Goal: Transaction & Acquisition: Purchase product/service

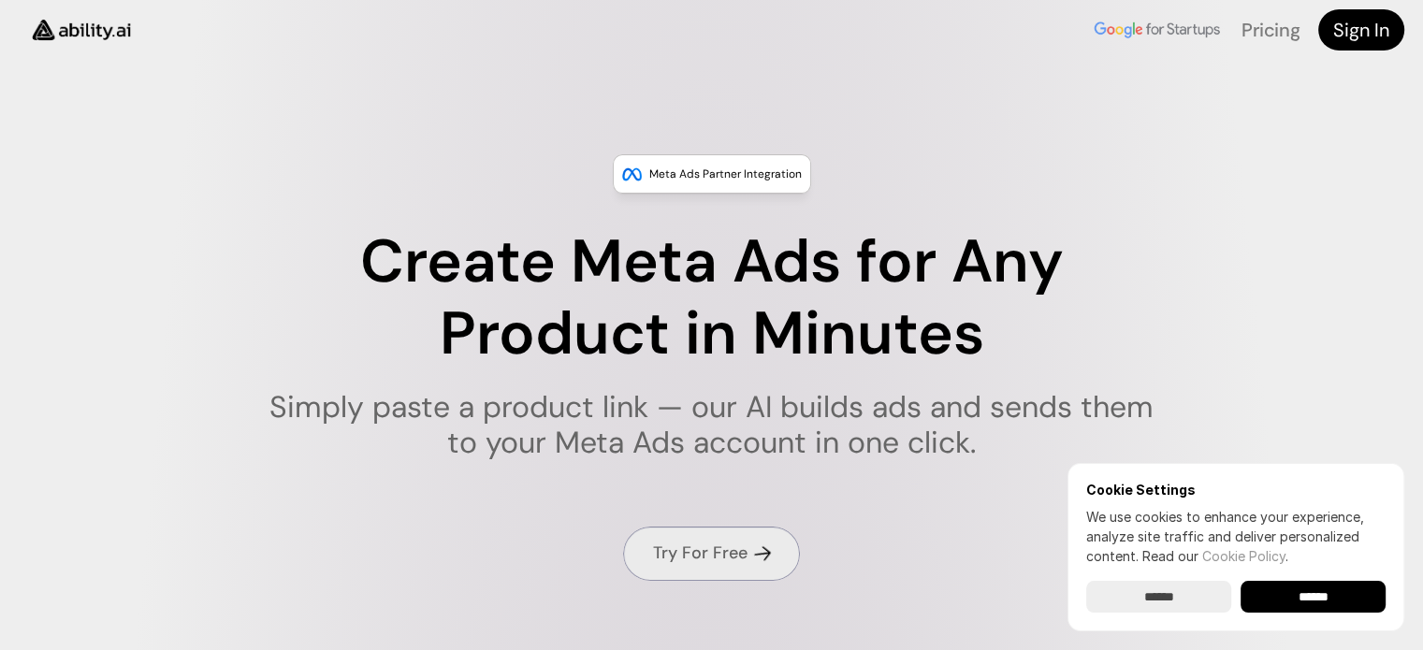
click at [712, 546] on h4 "Try For Free" at bounding box center [700, 553] width 95 height 23
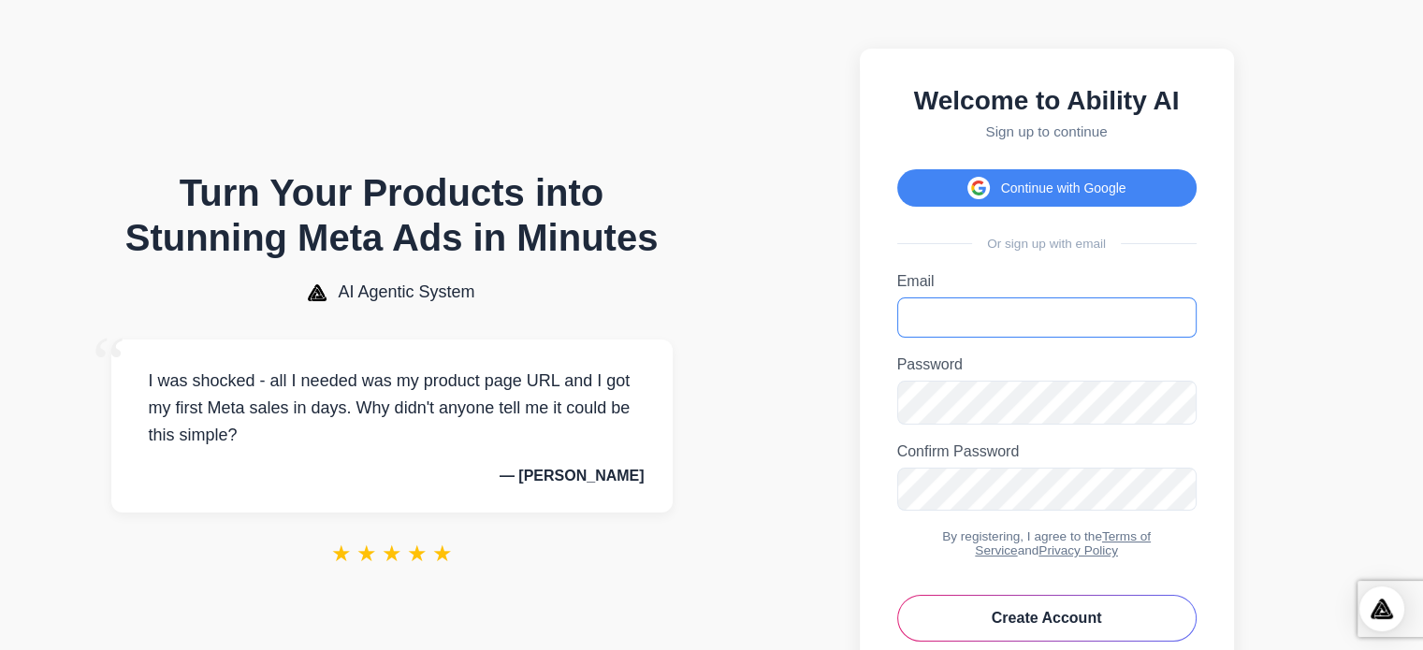
click at [1050, 337] on input "Email" at bounding box center [1046, 318] width 299 height 40
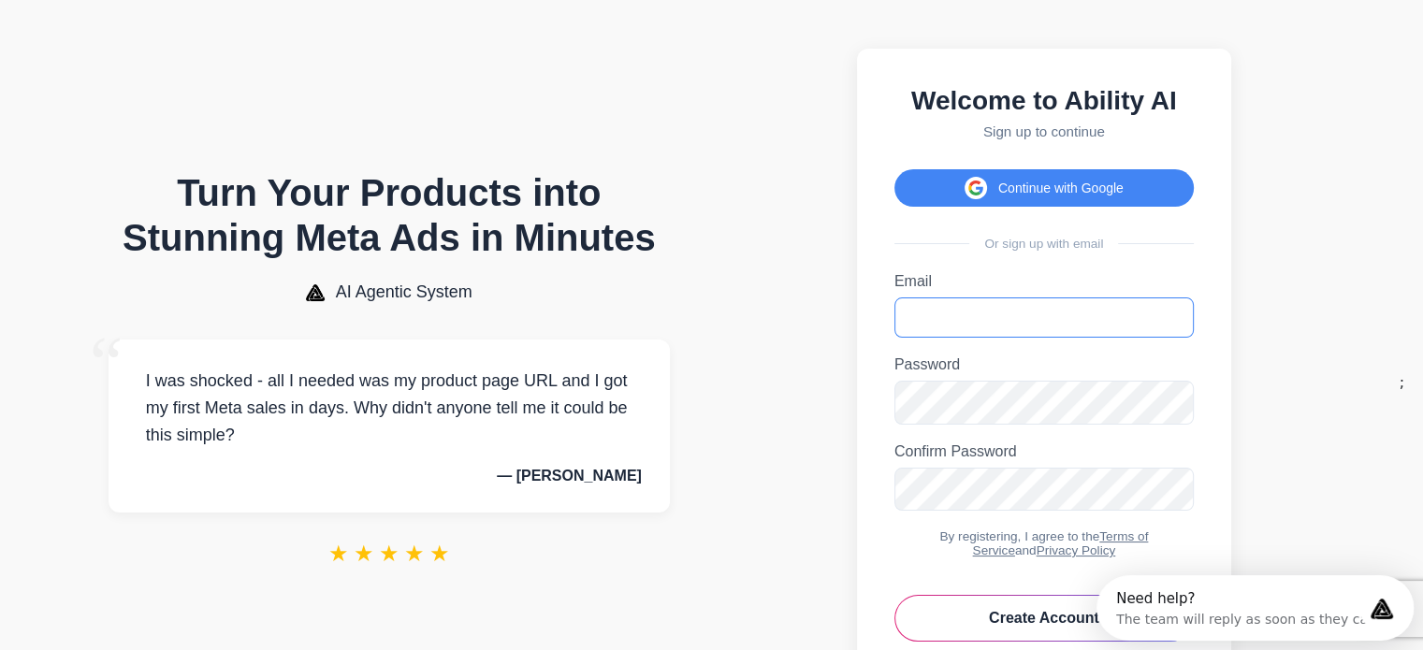
type input "**********"
click at [814, 364] on section "**********" at bounding box center [1044, 383] width 640 height 728
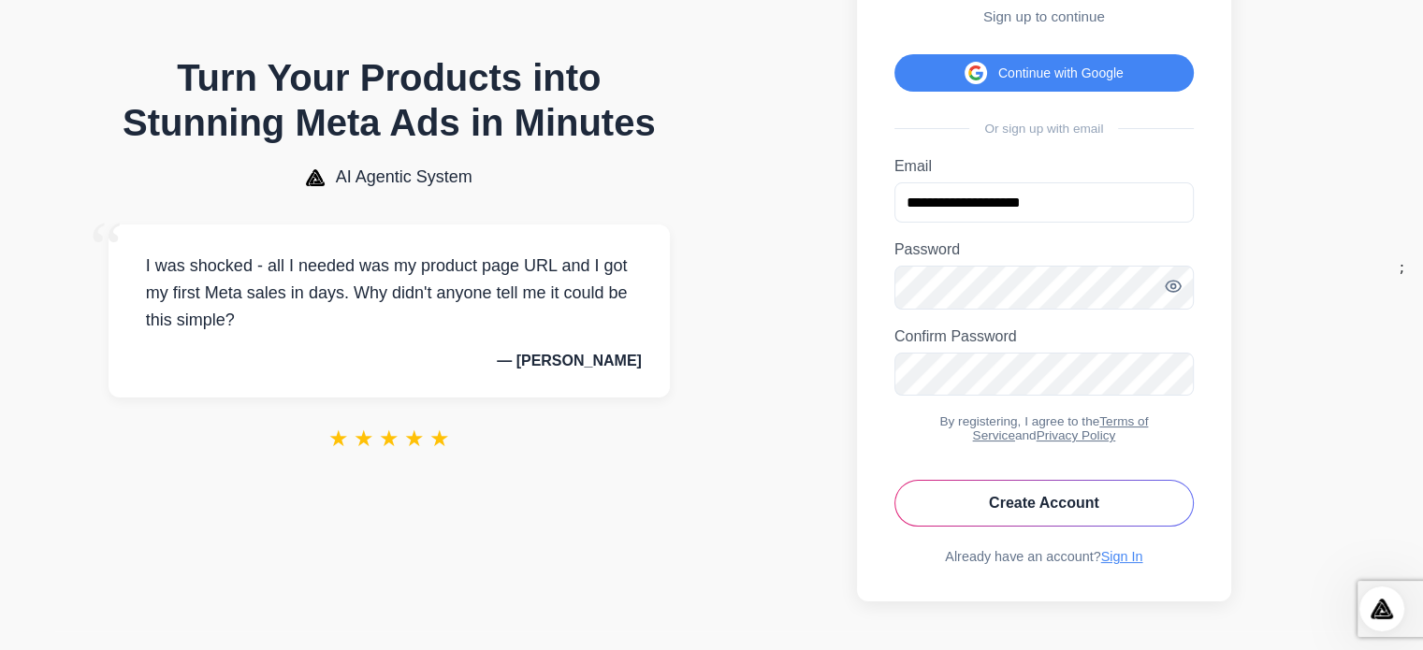
scroll to position [152, 0]
click at [1121, 560] on link "Sign In" at bounding box center [1124, 556] width 42 height 15
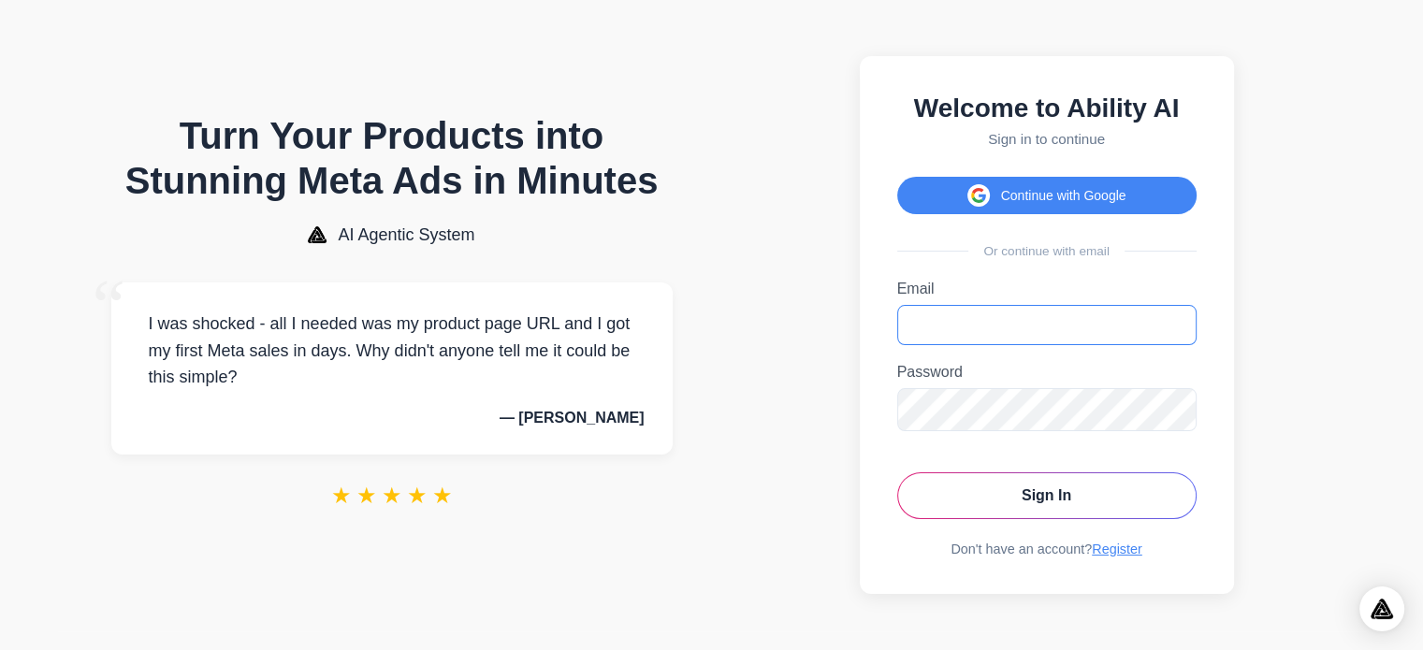
click at [1003, 337] on input "Email" at bounding box center [1046, 325] width 299 height 40
type input "**********"
drag, startPoint x: 1076, startPoint y: 506, endPoint x: 1050, endPoint y: 512, distance: 26.8
click at [1076, 507] on button "Sign In" at bounding box center [1046, 496] width 299 height 47
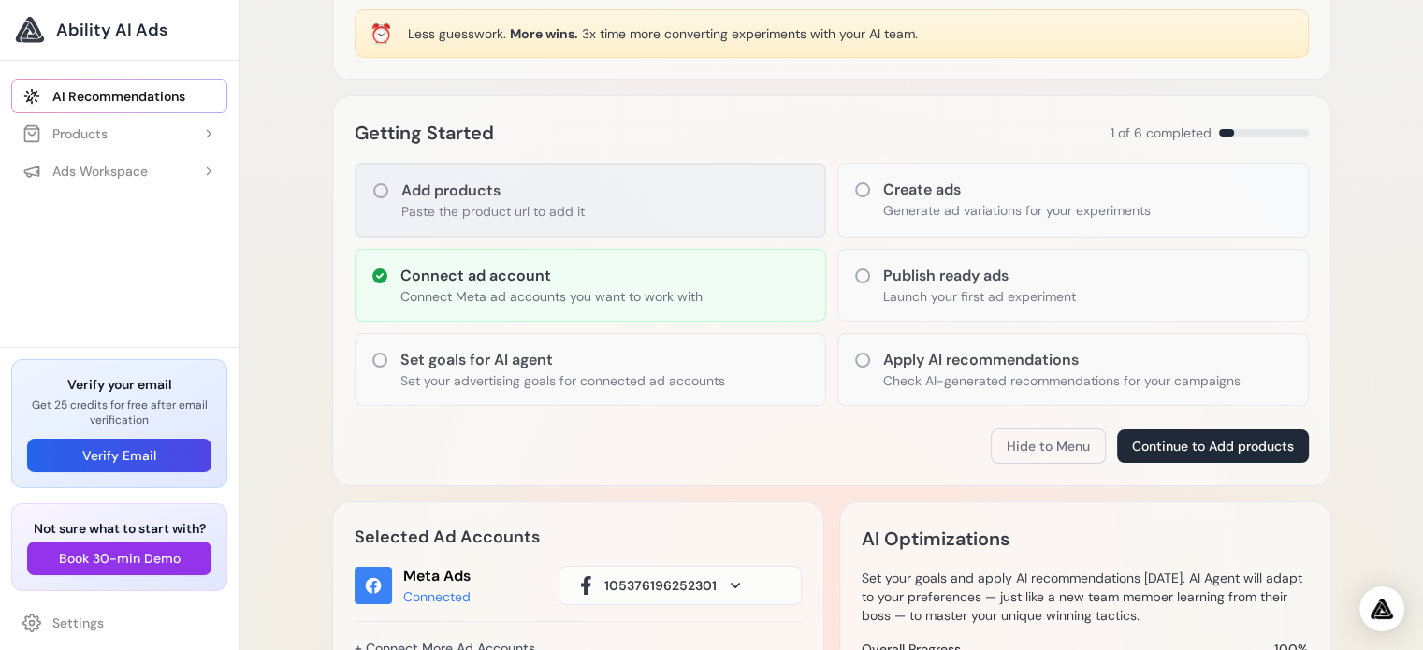
scroll to position [187, 0]
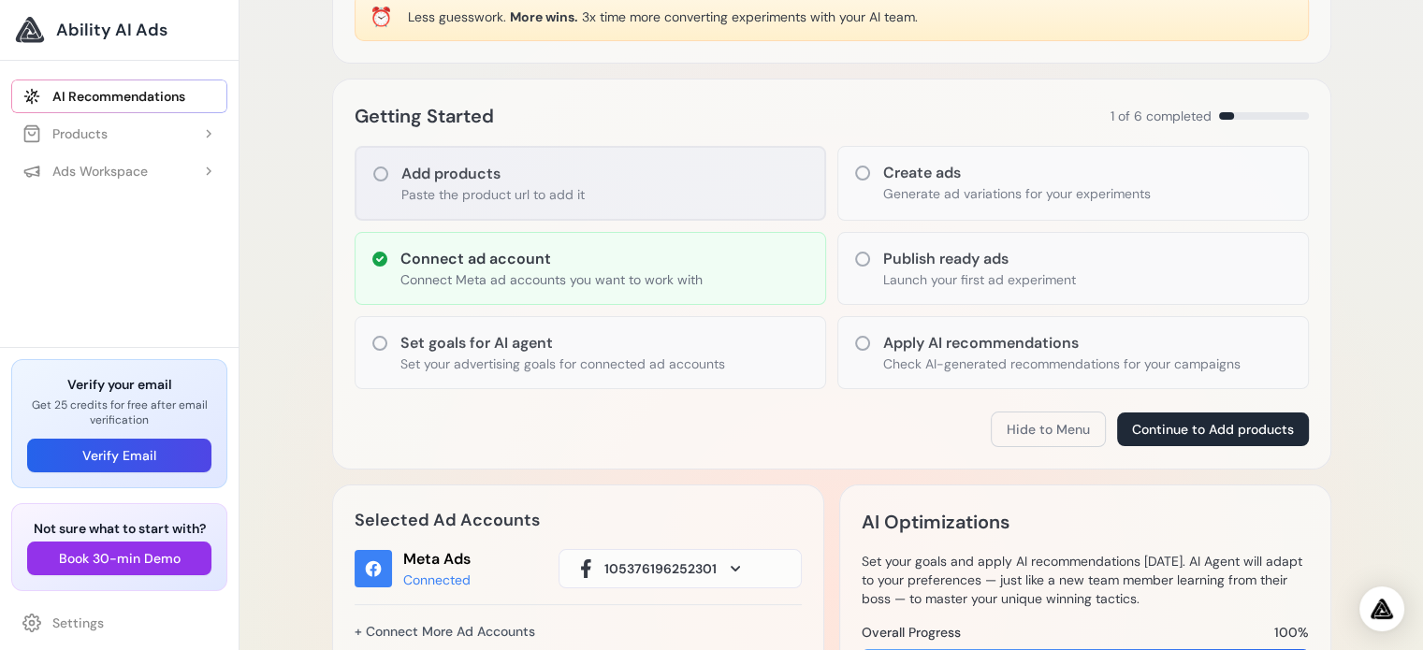
click at [550, 188] on p "Paste the product url to add it" at bounding box center [492, 194] width 183 height 19
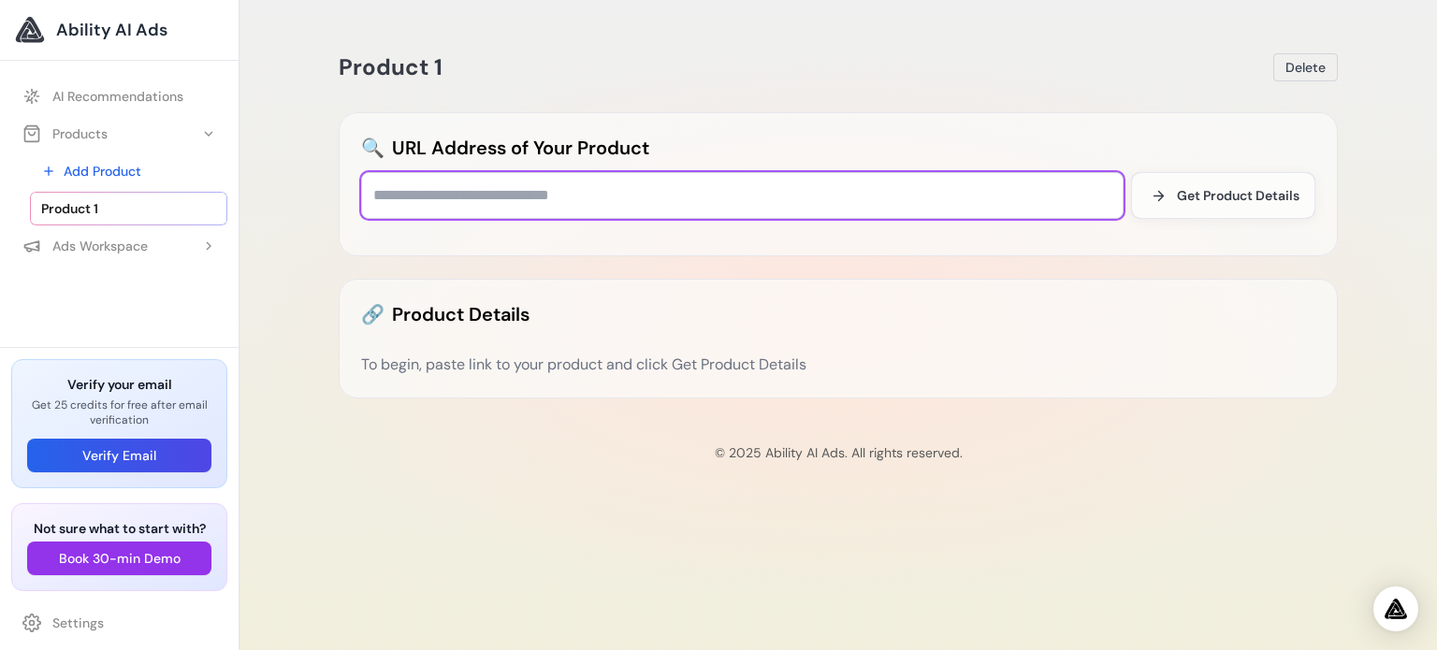
click at [629, 199] on input "text" at bounding box center [742, 195] width 763 height 47
paste input "**********"
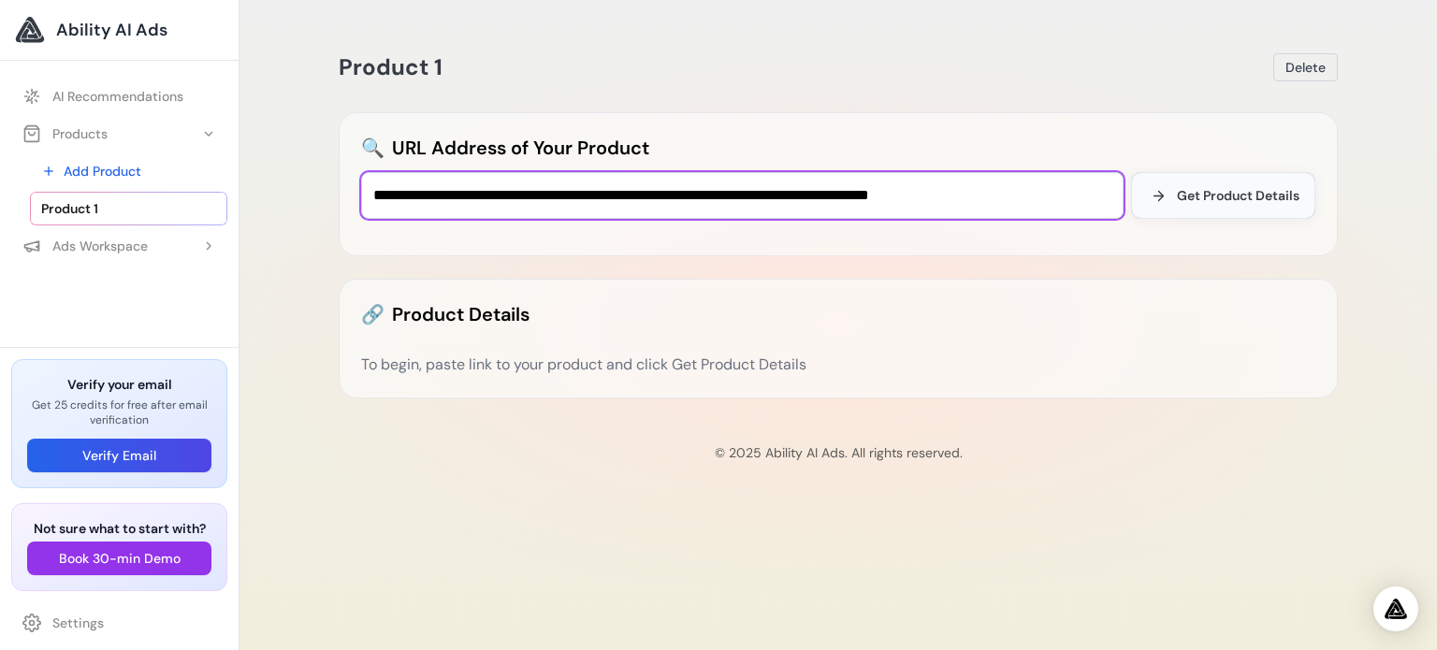
type input "**********"
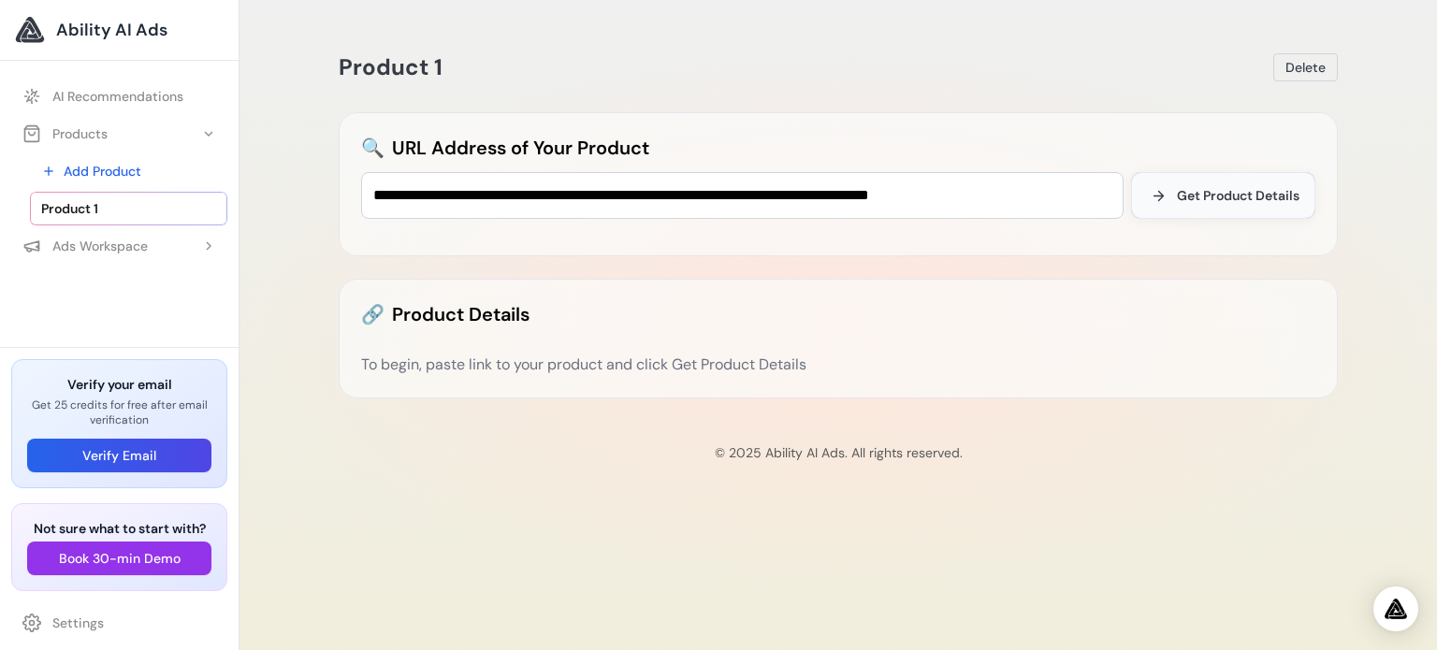
click at [1253, 195] on span "Get Product Details" at bounding box center [1238, 195] width 123 height 19
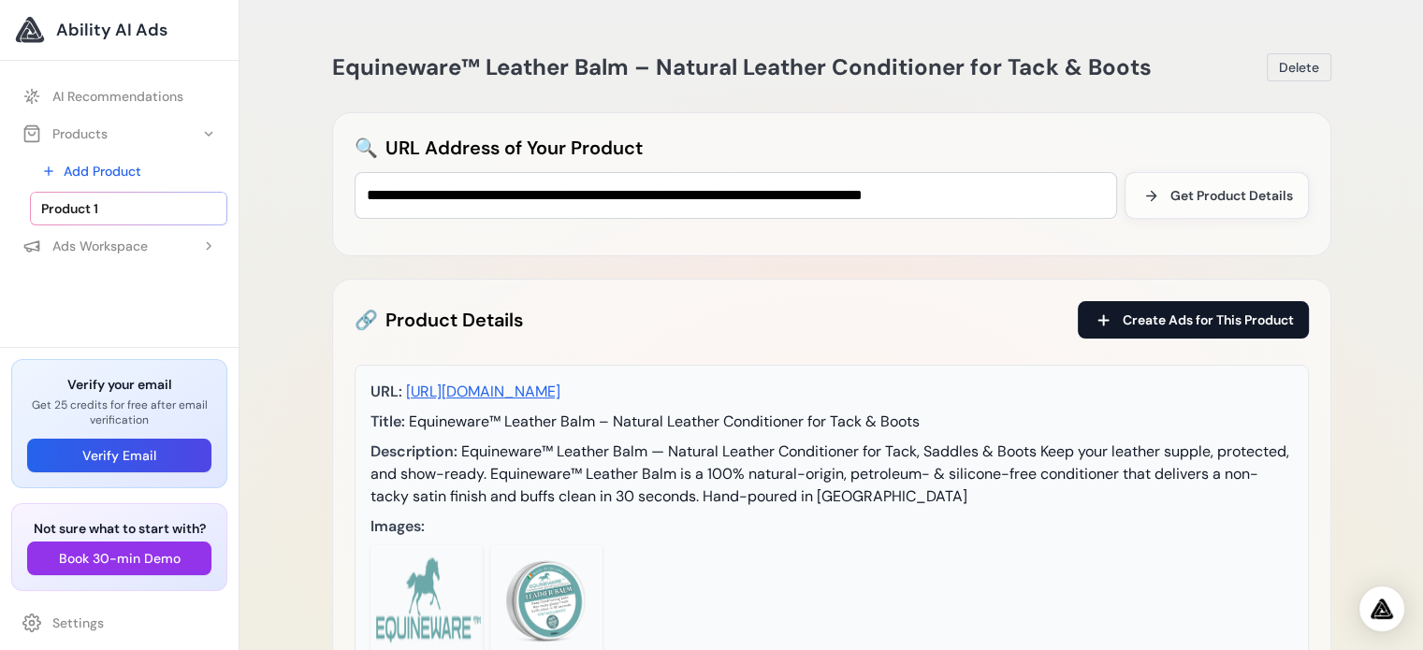
click at [1188, 328] on span "Create Ads for This Product" at bounding box center [1208, 320] width 171 height 19
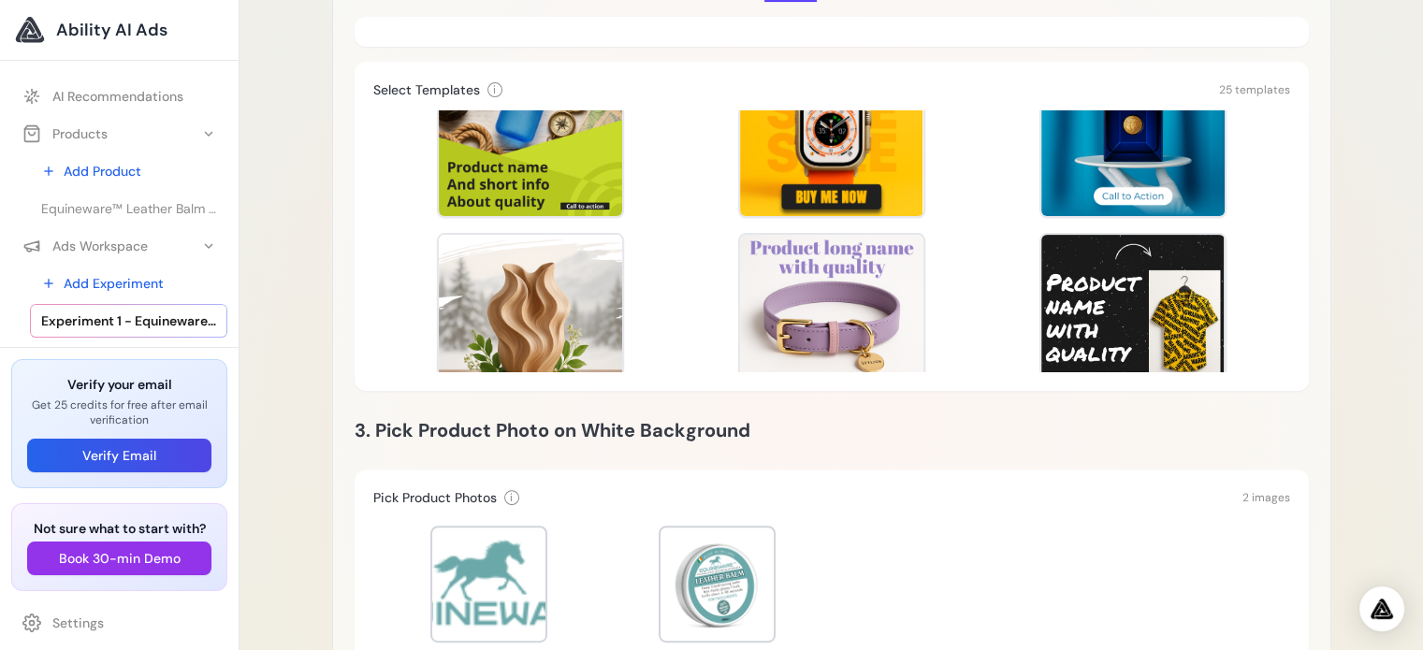
scroll to position [187, 0]
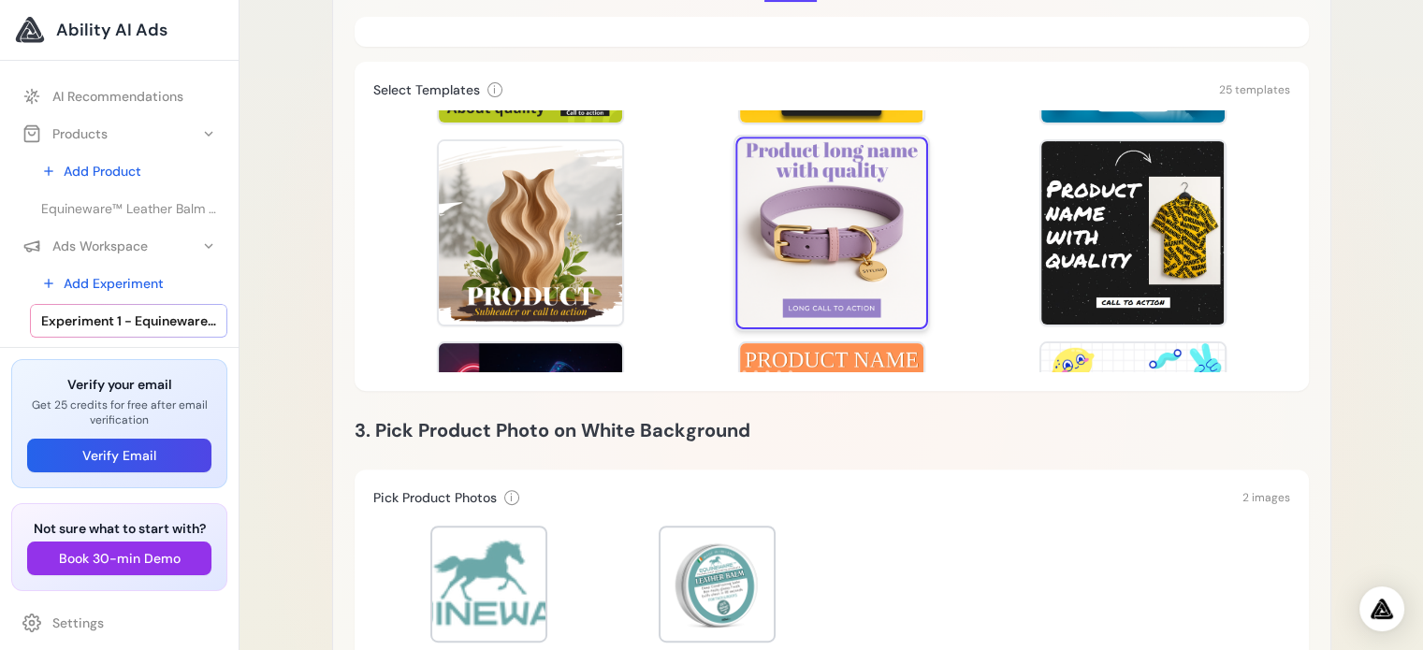
click at [783, 234] on div at bounding box center [831, 233] width 193 height 193
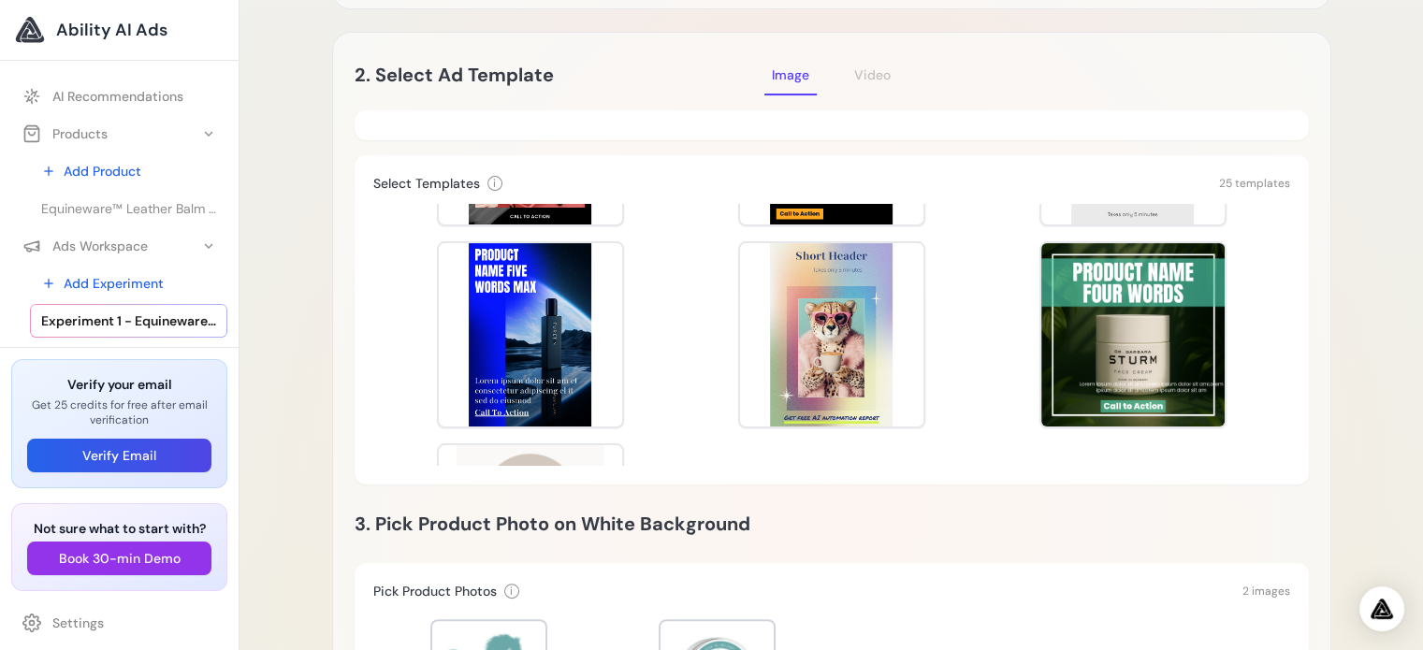
scroll to position [1404, 0]
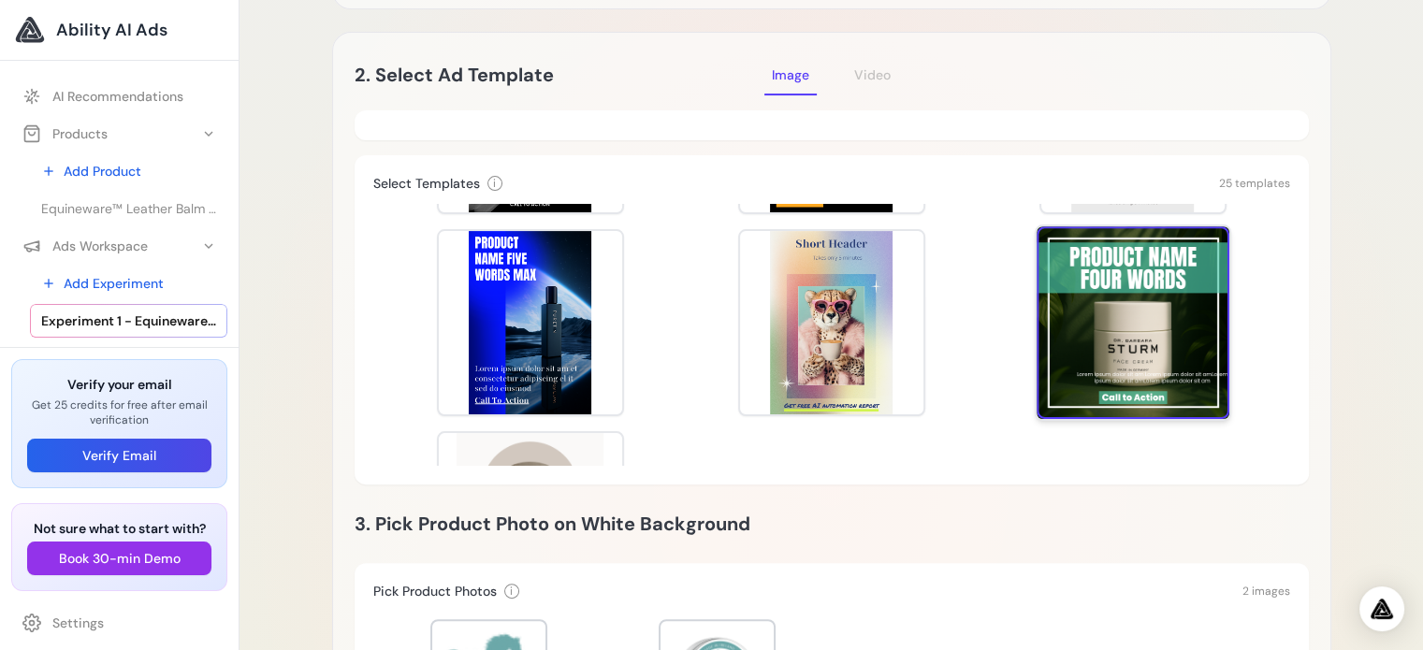
click at [1098, 343] on div at bounding box center [1133, 322] width 193 height 193
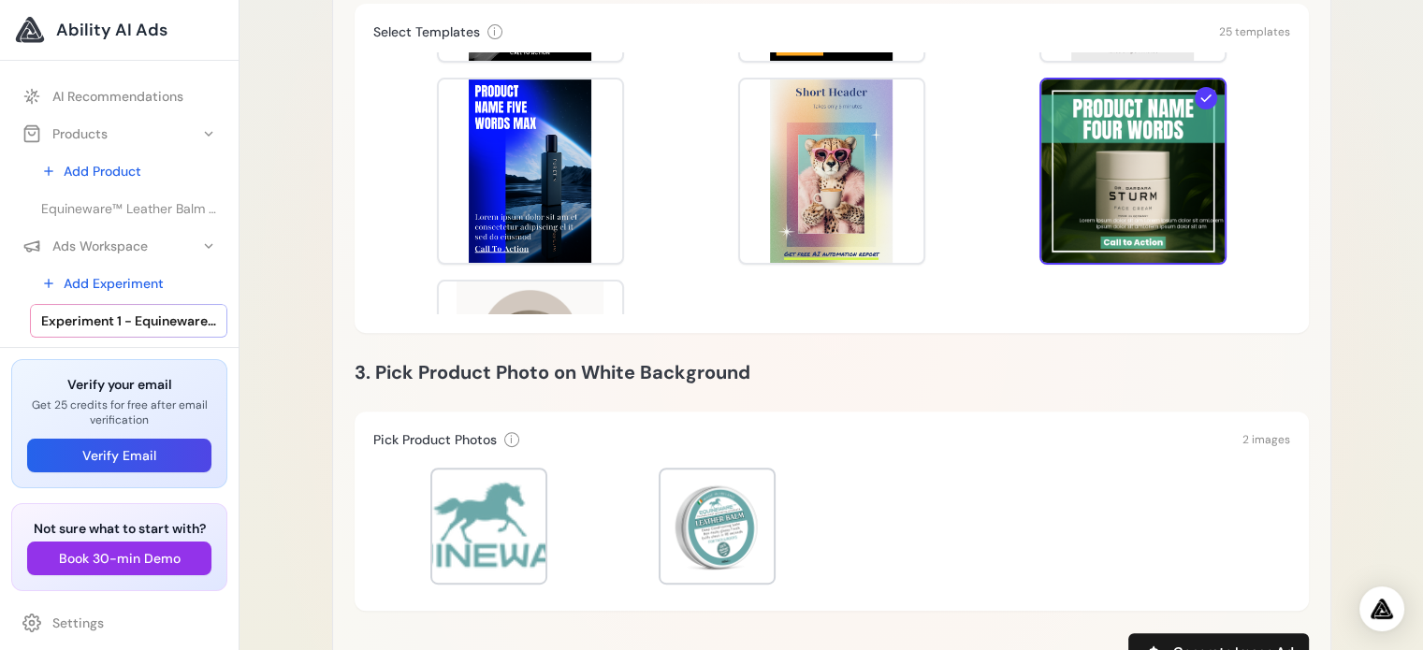
scroll to position [697, 0]
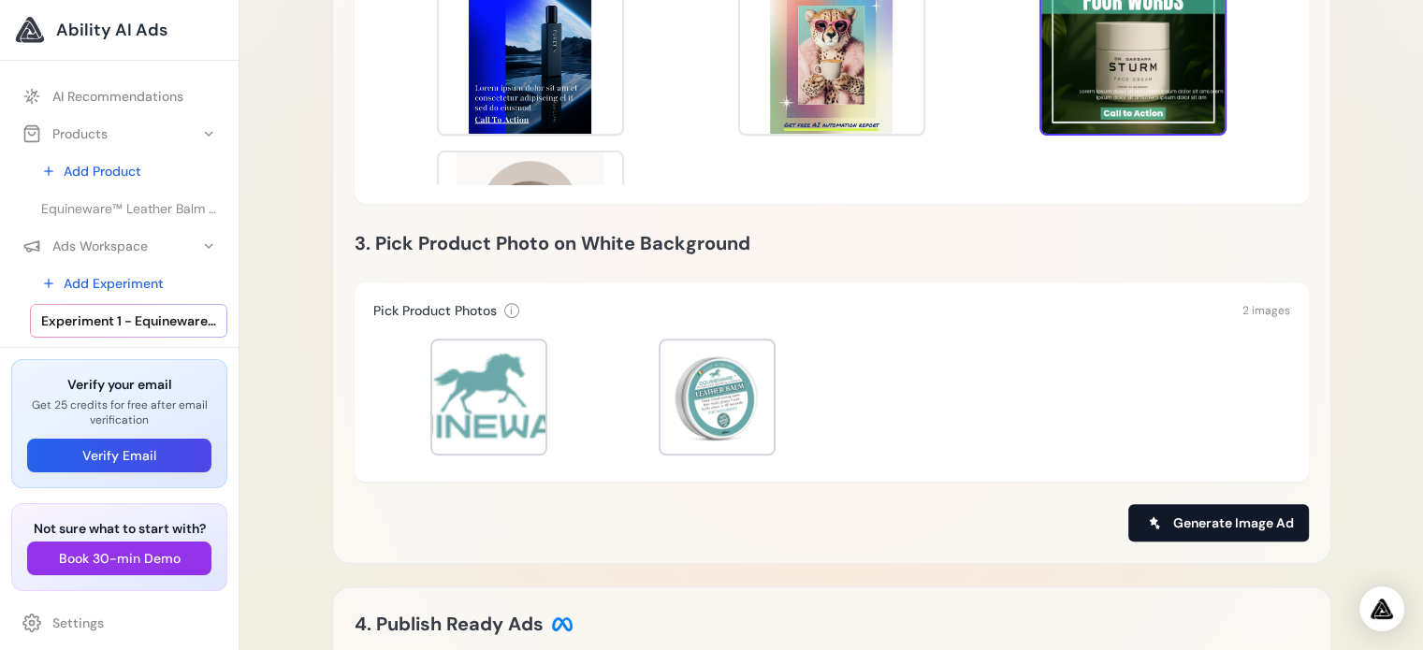
click at [1191, 521] on span "Generate Image Ad" at bounding box center [1233, 523] width 121 height 19
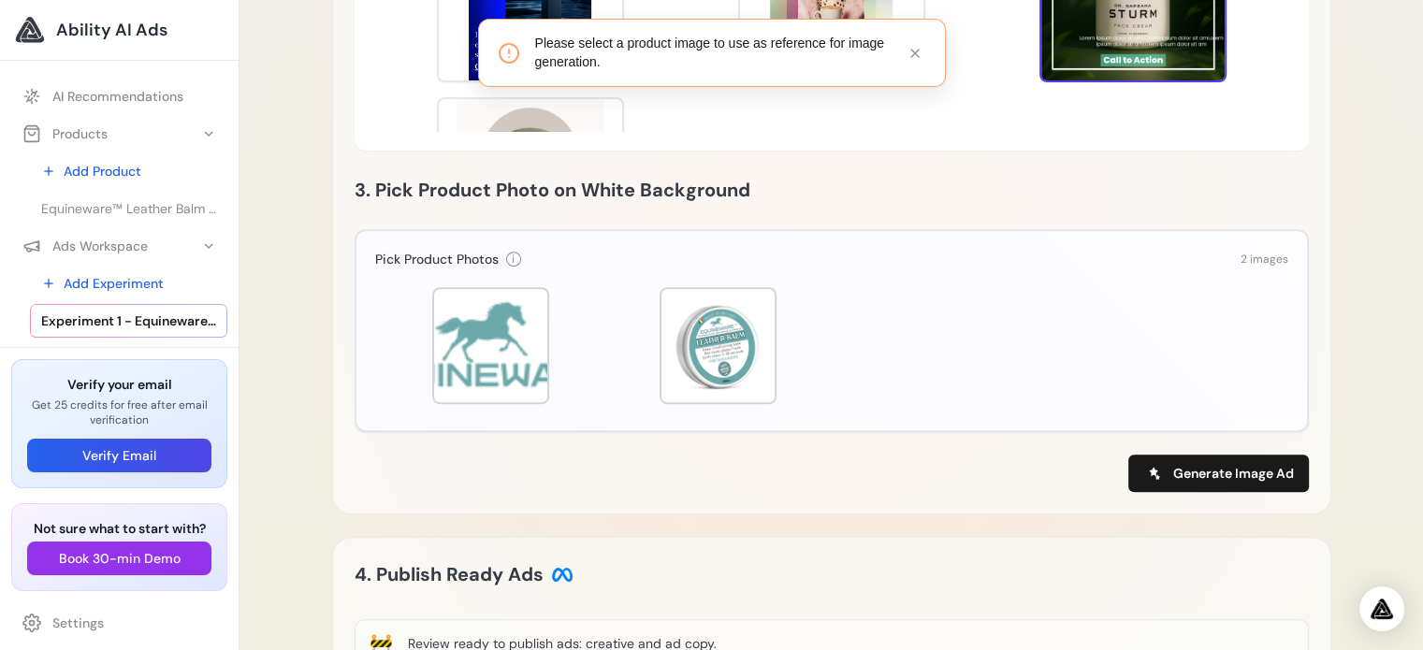
scroll to position [753, 0]
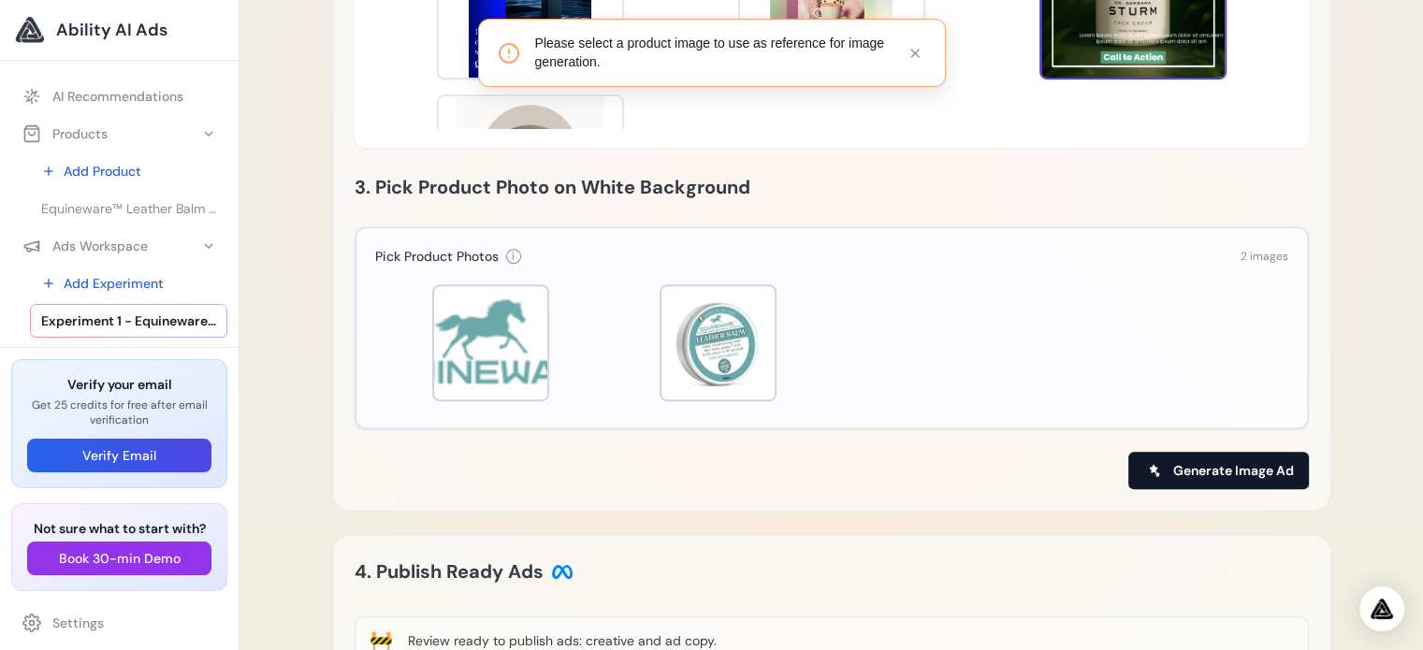
click at [1198, 476] on span "Generate Image Ad" at bounding box center [1233, 470] width 121 height 19
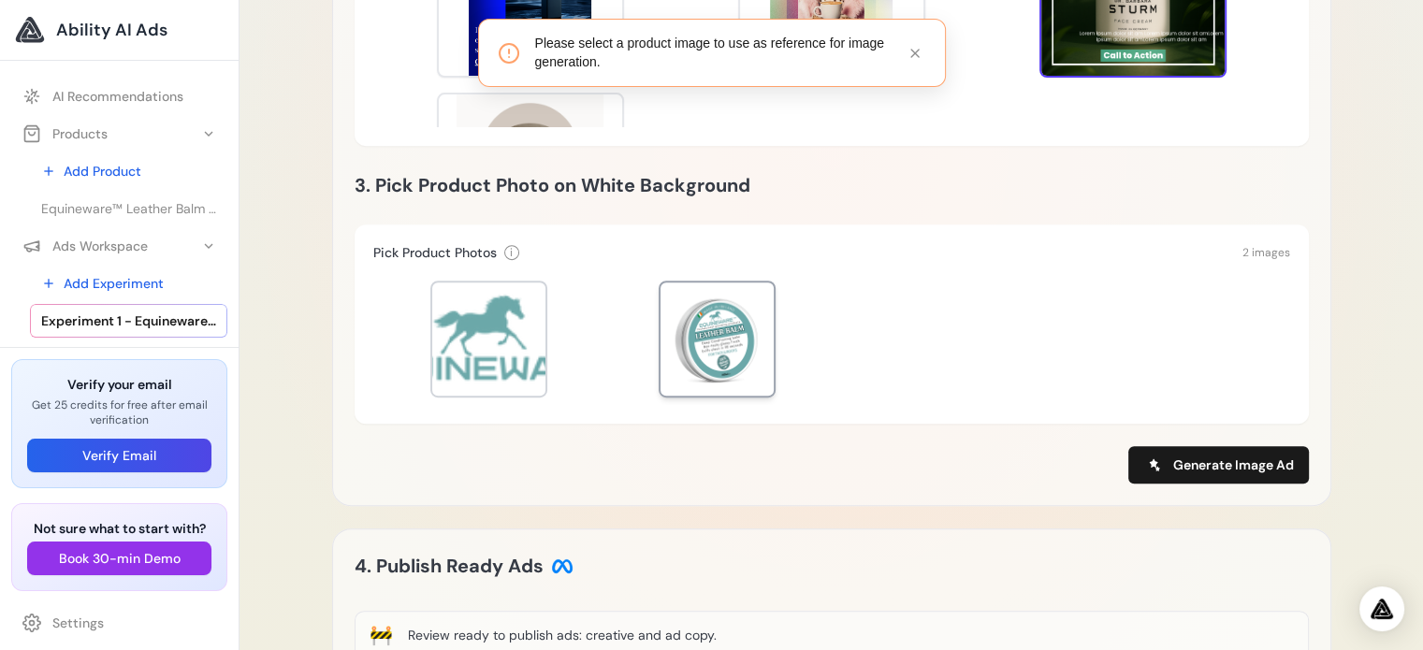
click at [750, 302] on div at bounding box center [717, 339] width 113 height 113
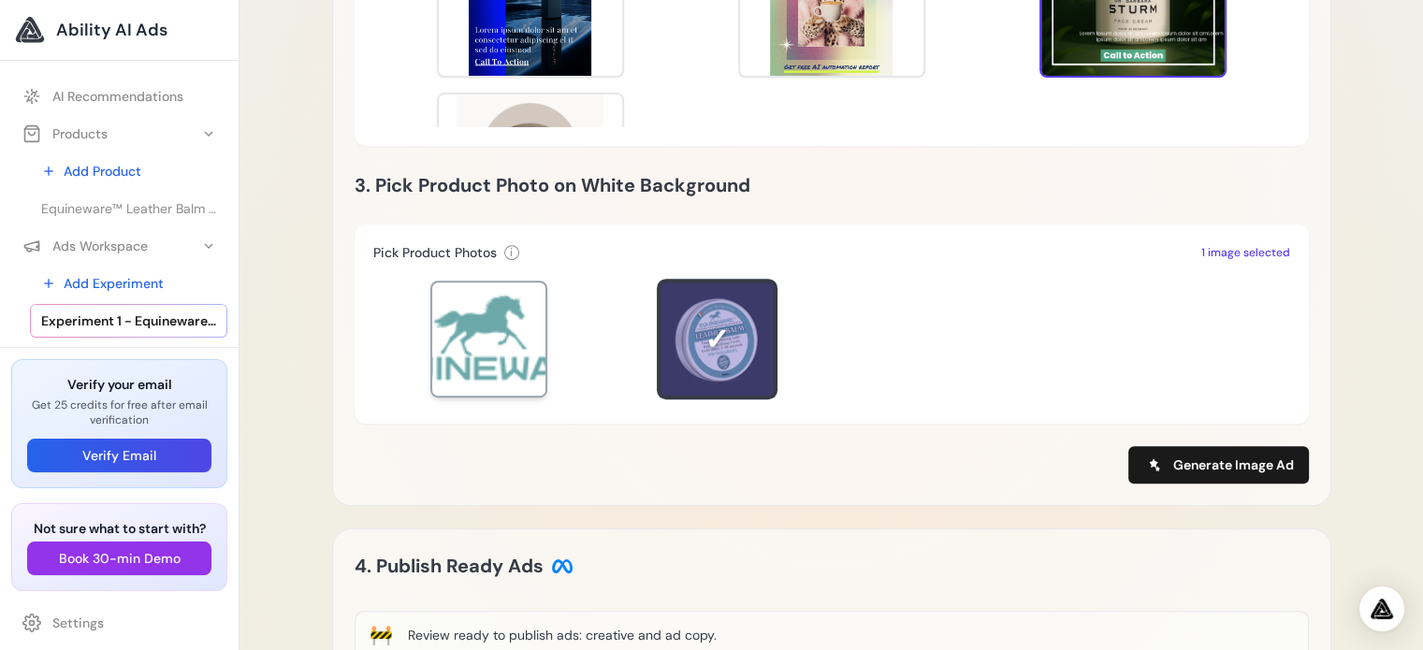
click at [509, 335] on div at bounding box center [488, 339] width 113 height 113
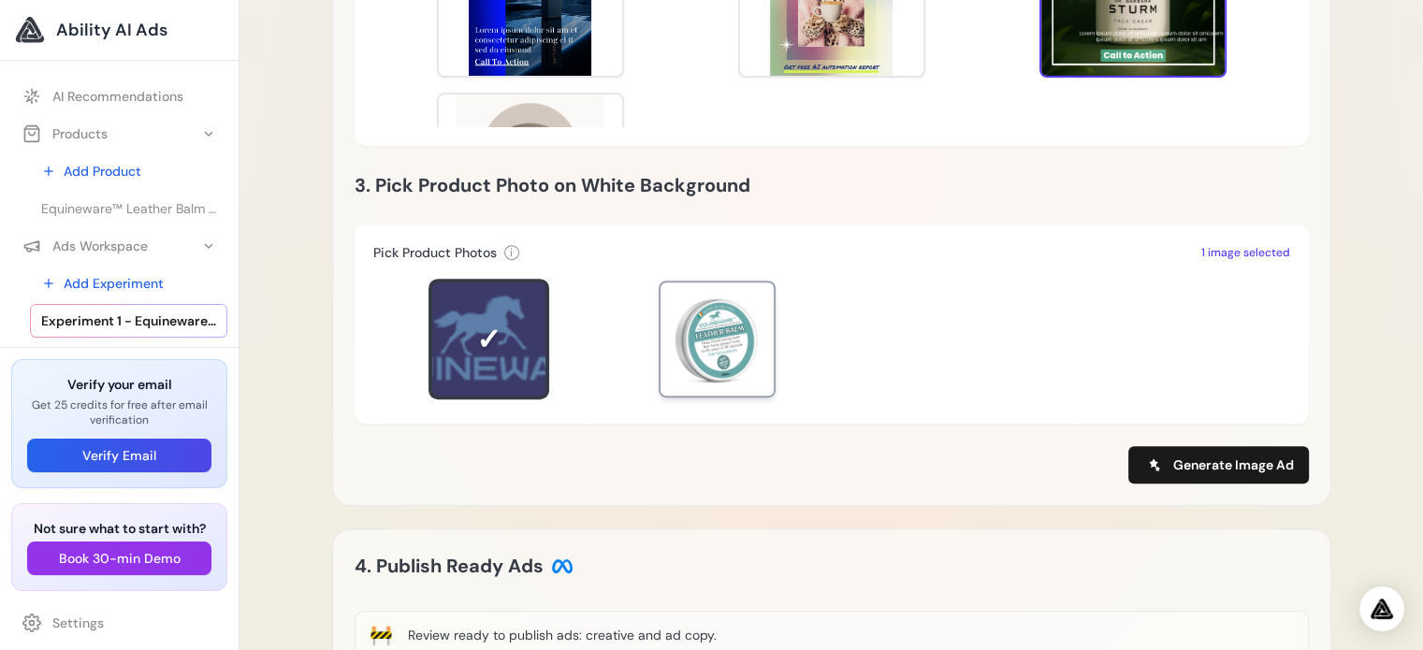
click at [676, 324] on div at bounding box center [717, 339] width 113 height 113
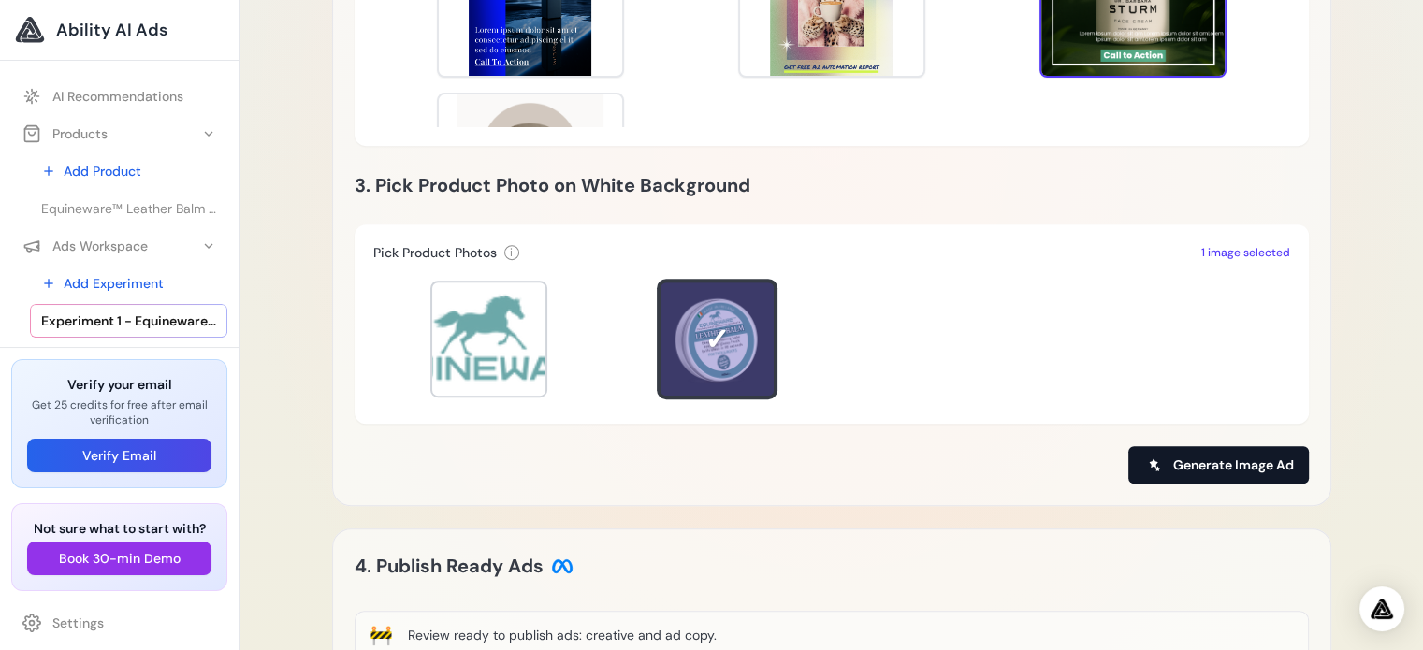
click at [1183, 473] on span "Generate Image Ad" at bounding box center [1233, 465] width 121 height 19
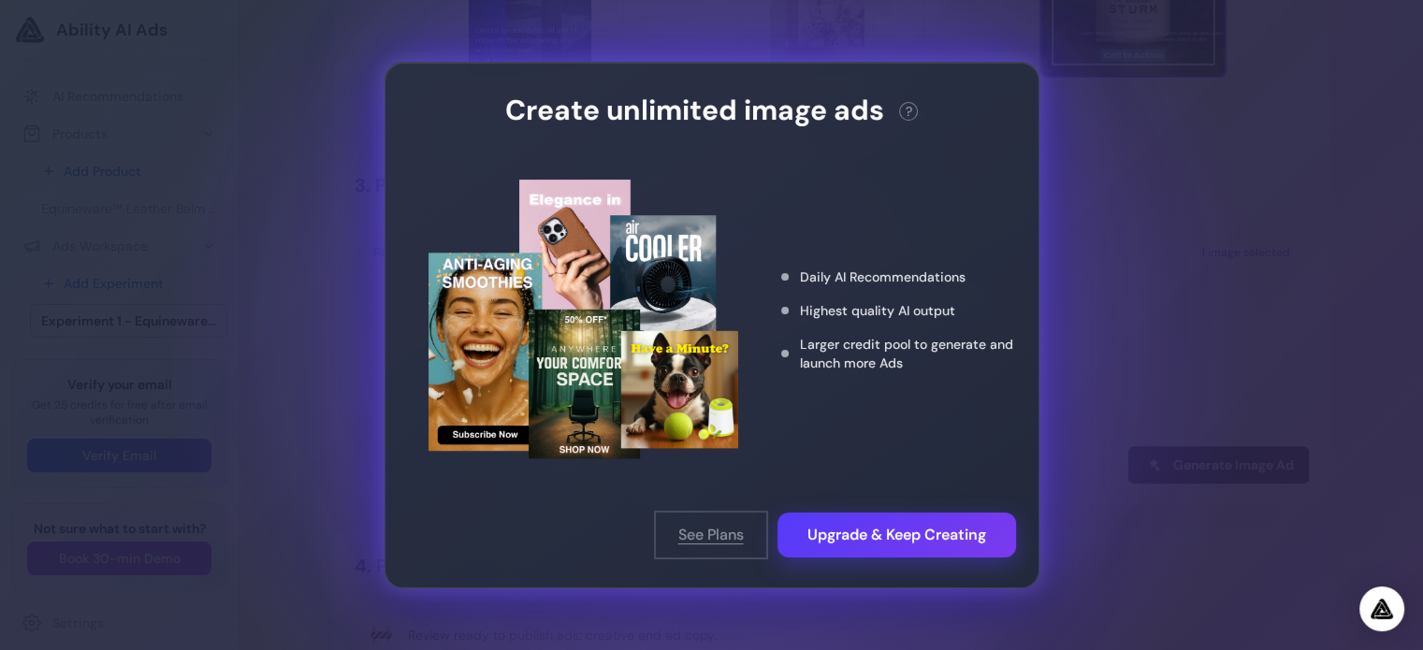
click at [709, 532] on button "See Plans" at bounding box center [711, 535] width 110 height 45
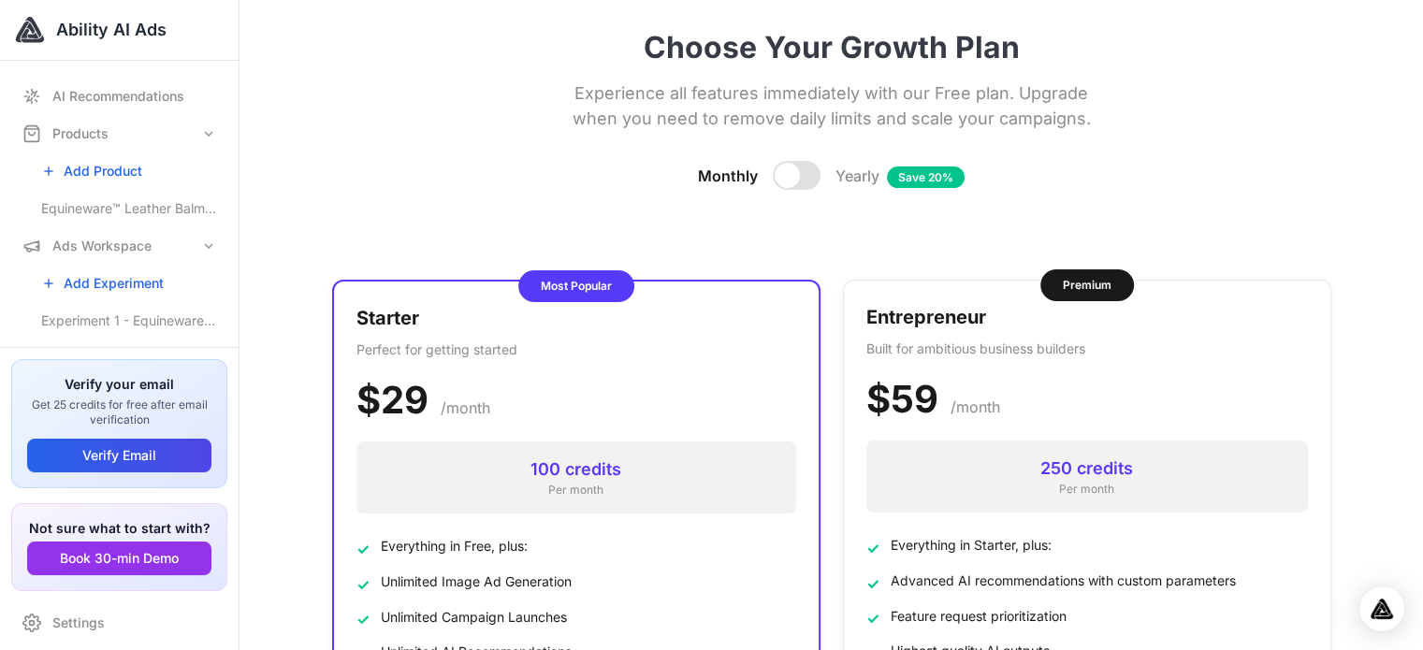
click at [787, 173] on div at bounding box center [787, 175] width 25 height 25
click at [787, 173] on div at bounding box center [797, 175] width 48 height 29
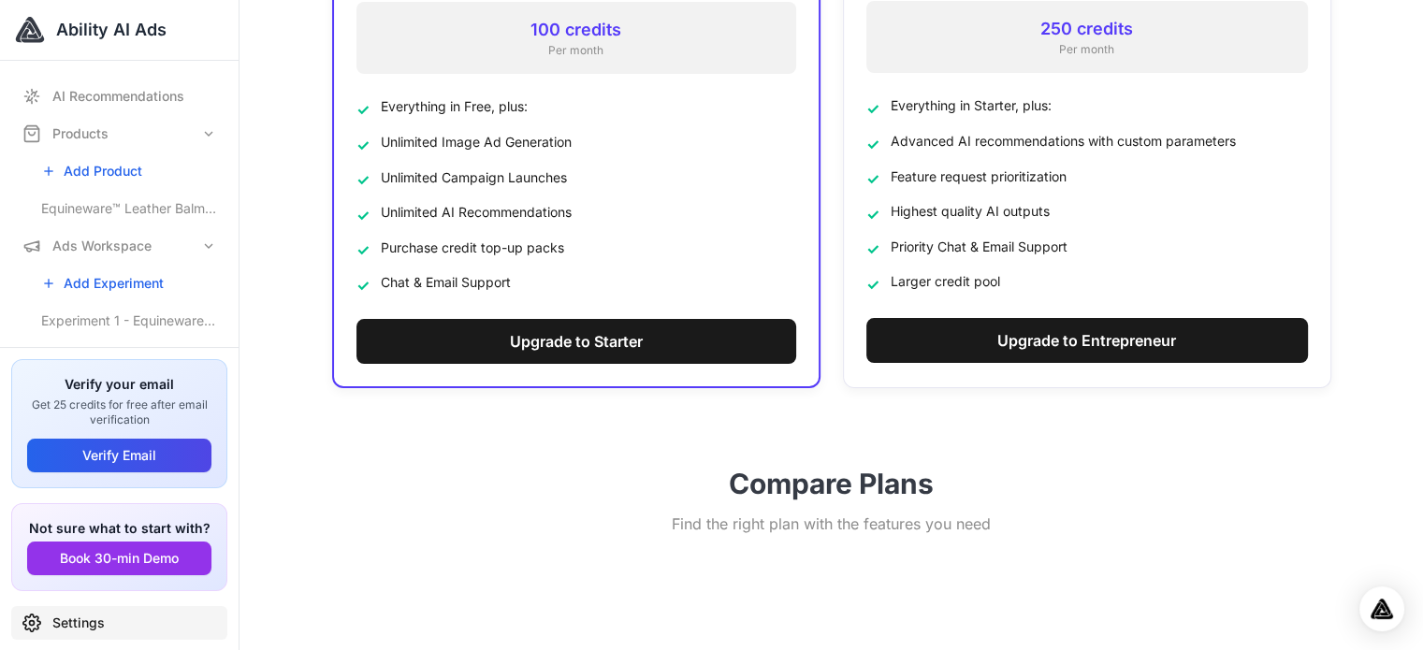
scroll to position [468, 0]
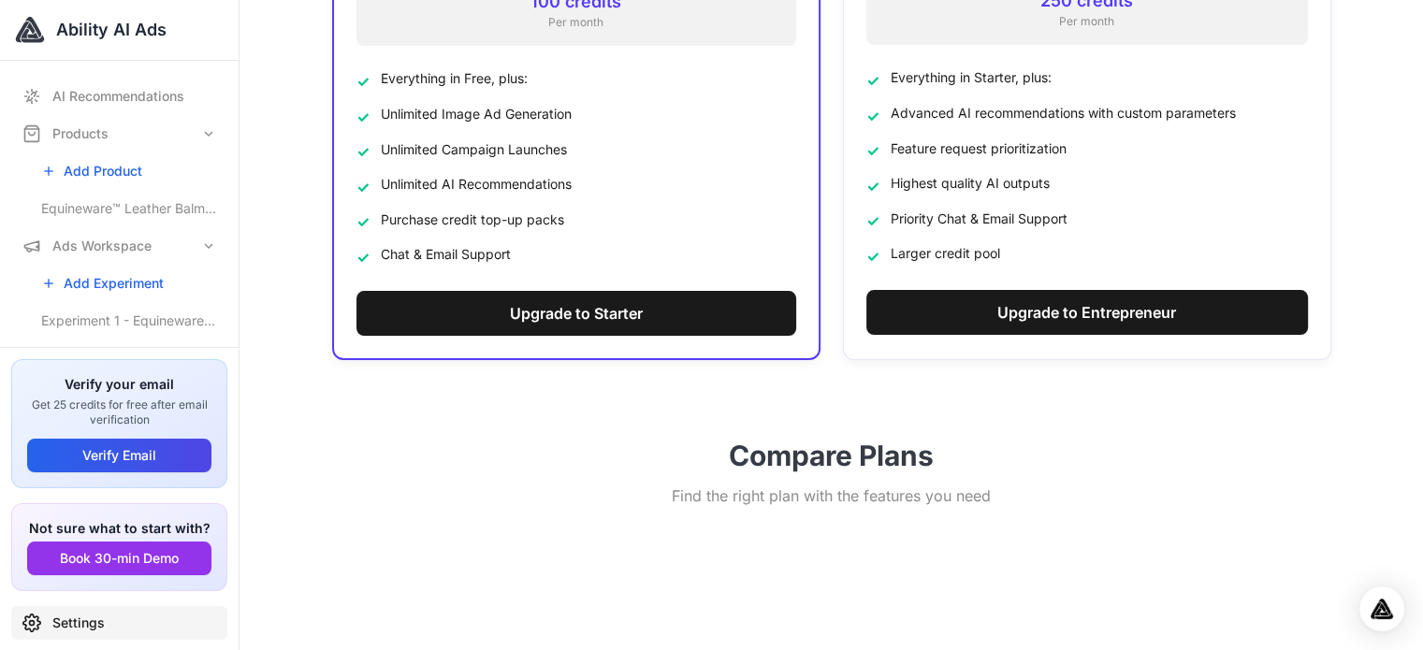
click at [88, 626] on link "Settings" at bounding box center [119, 623] width 216 height 34
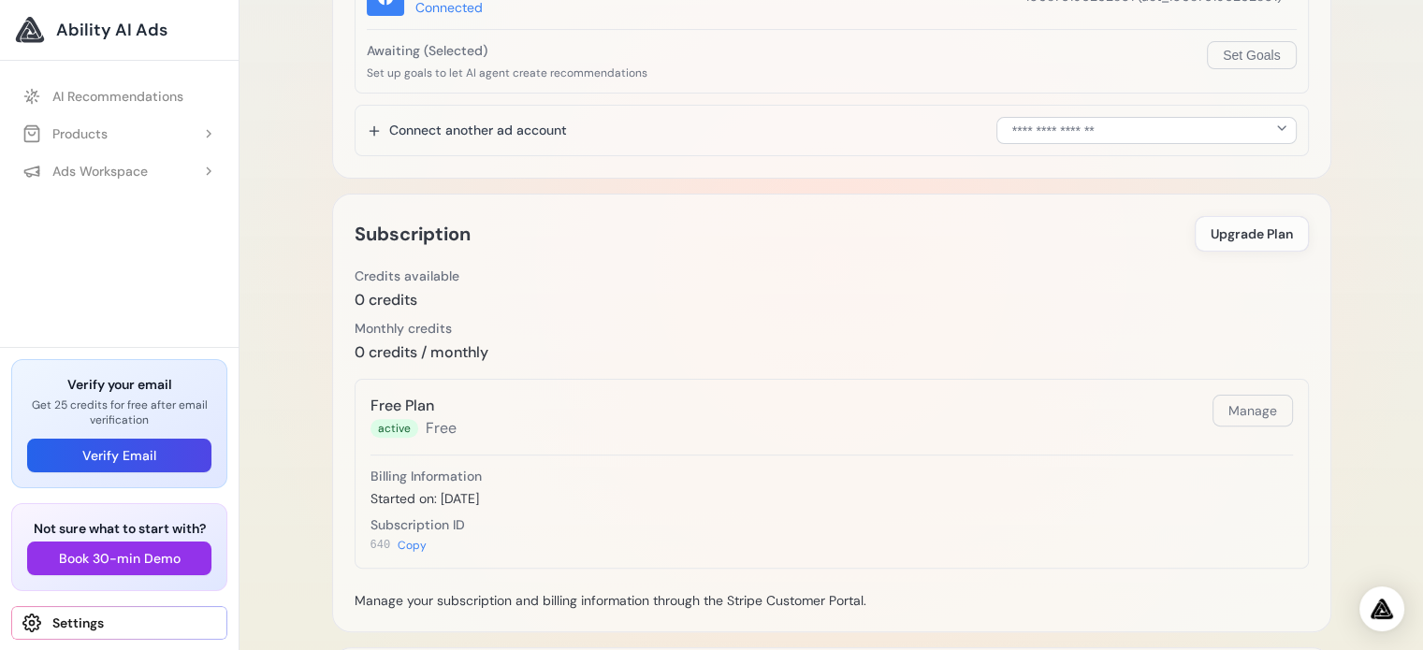
scroll to position [474, 0]
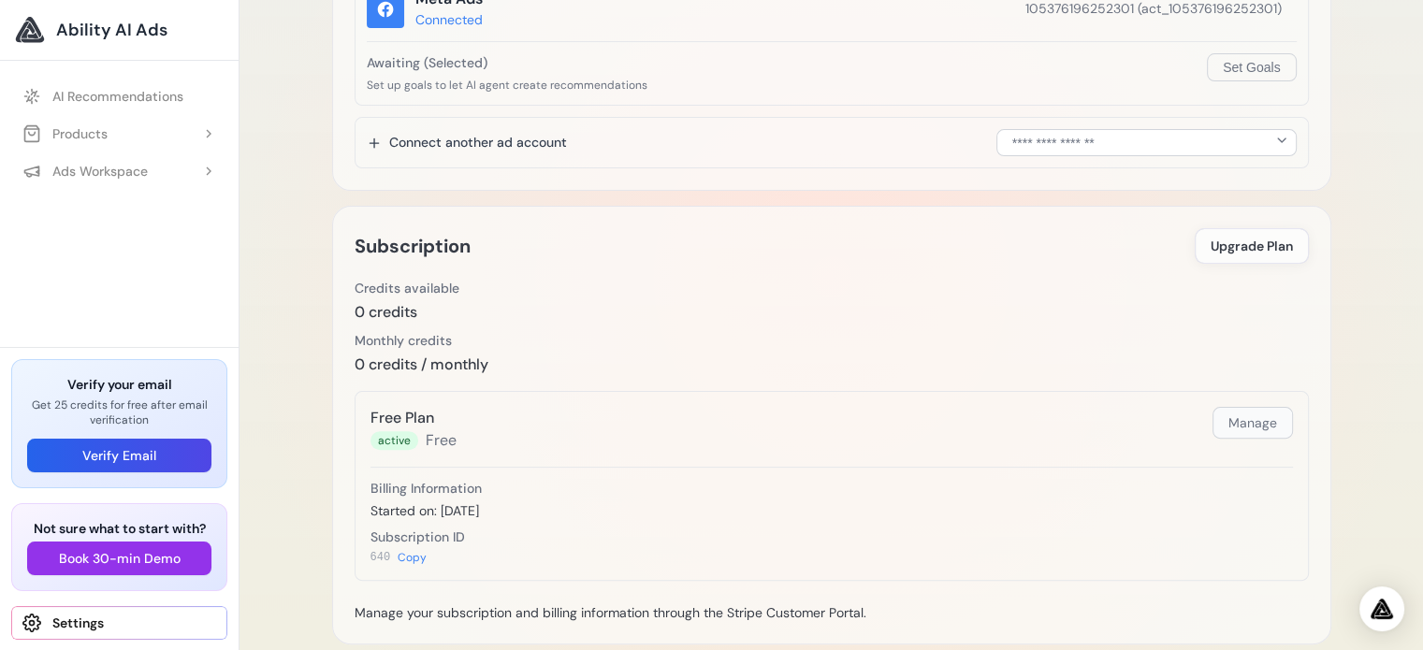
click at [1268, 419] on button "Manage" at bounding box center [1253, 423] width 80 height 32
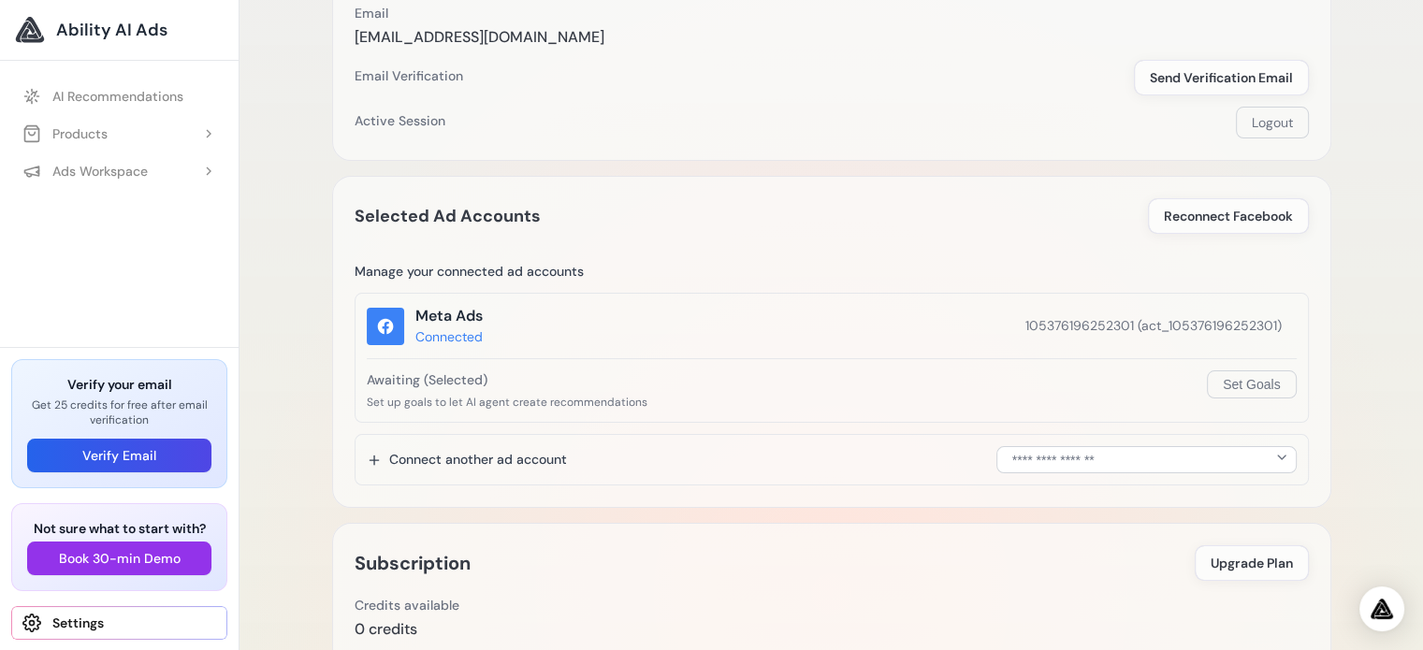
scroll to position [0, 0]
